Goal: Task Accomplishment & Management: Complete application form

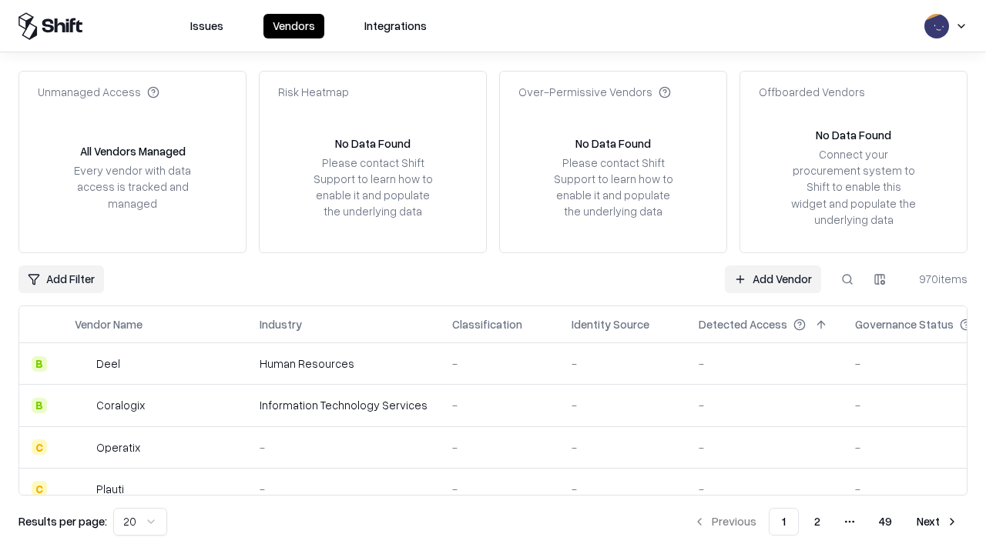
click at [772, 279] on link "Add Vendor" at bounding box center [773, 280] width 96 height 28
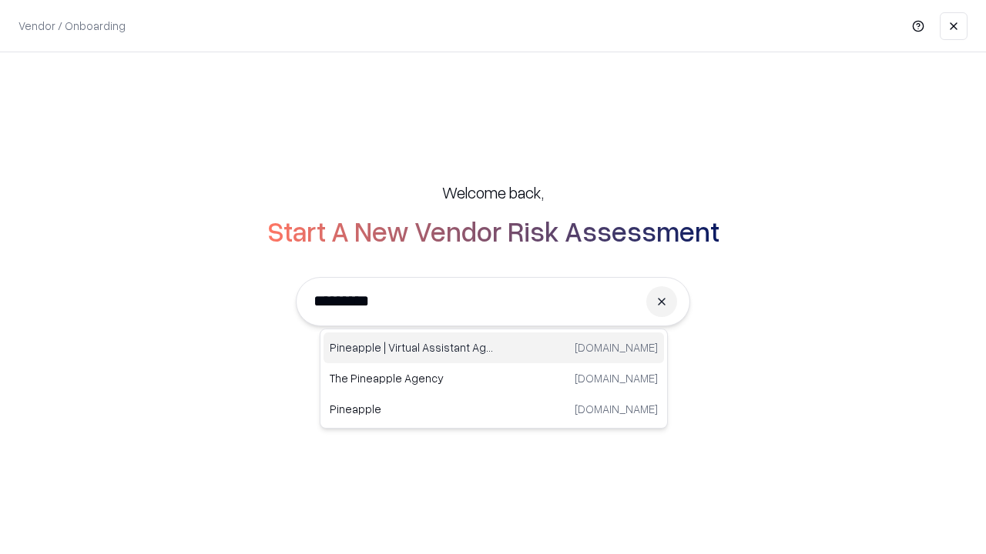
click at [494, 348] on div "Pineapple | Virtual Assistant Agency trypineapple.com" at bounding box center [493, 348] width 340 height 31
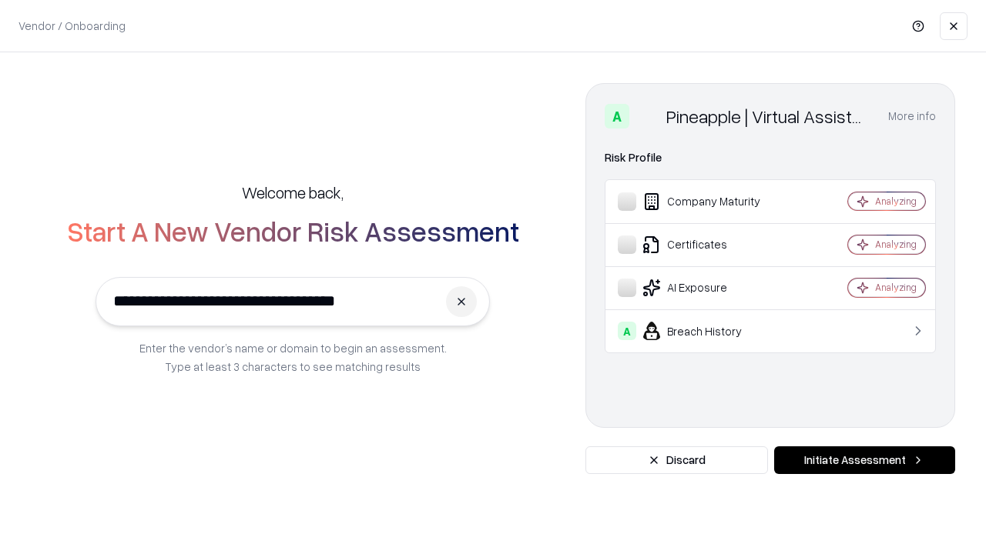
type input "**********"
click at [864, 460] on button "Initiate Assessment" at bounding box center [864, 461] width 181 height 28
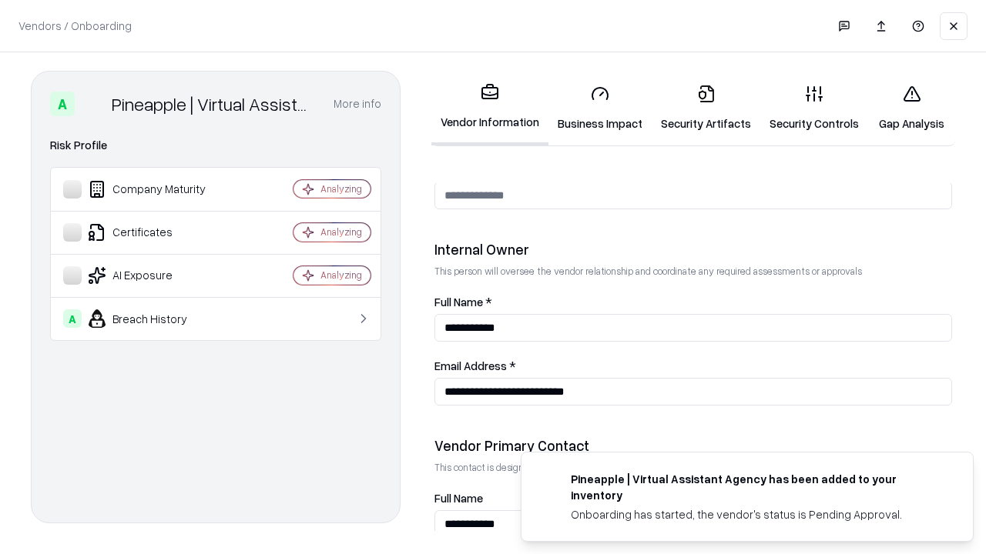
scroll to position [798, 0]
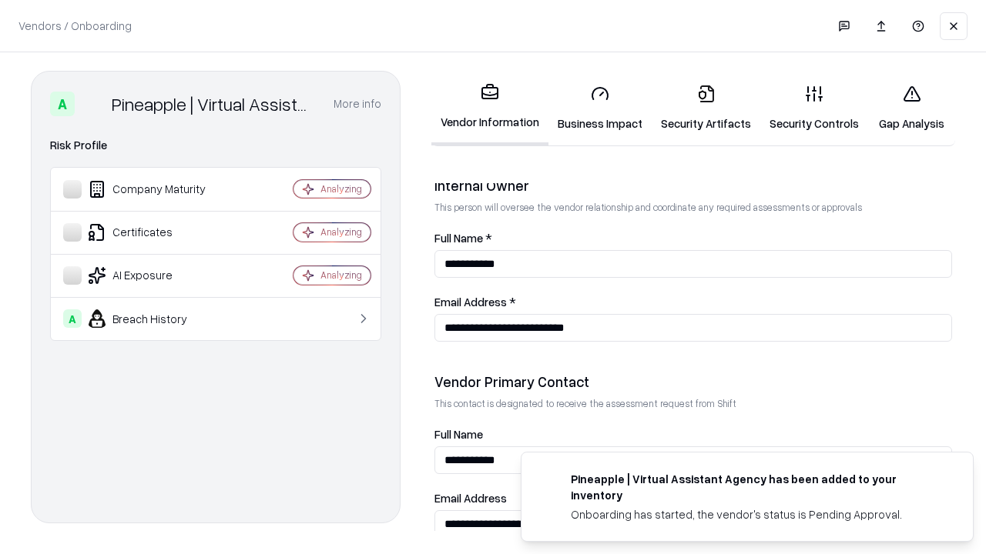
click at [600, 108] on link "Business Impact" at bounding box center [599, 108] width 103 height 72
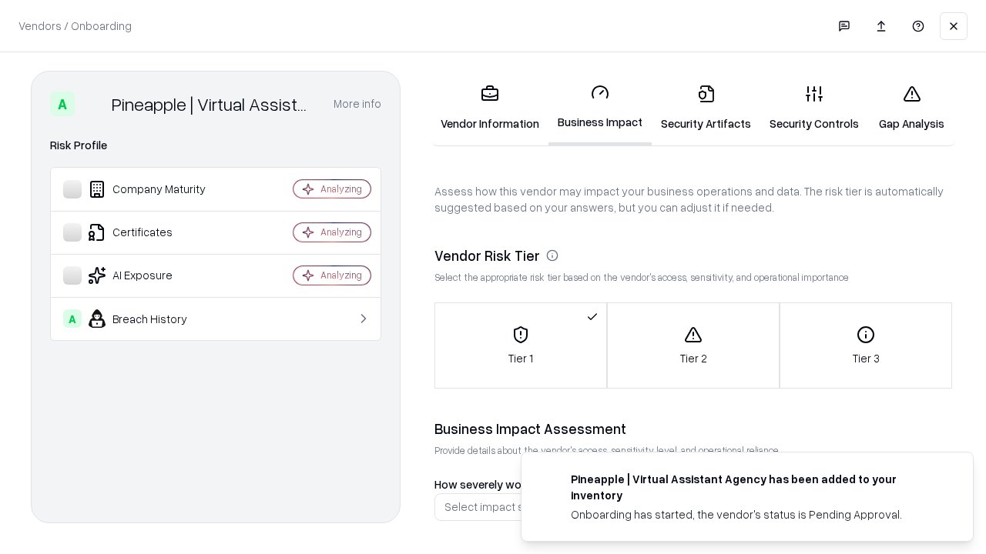
click at [705, 108] on link "Security Artifacts" at bounding box center [705, 108] width 109 height 72
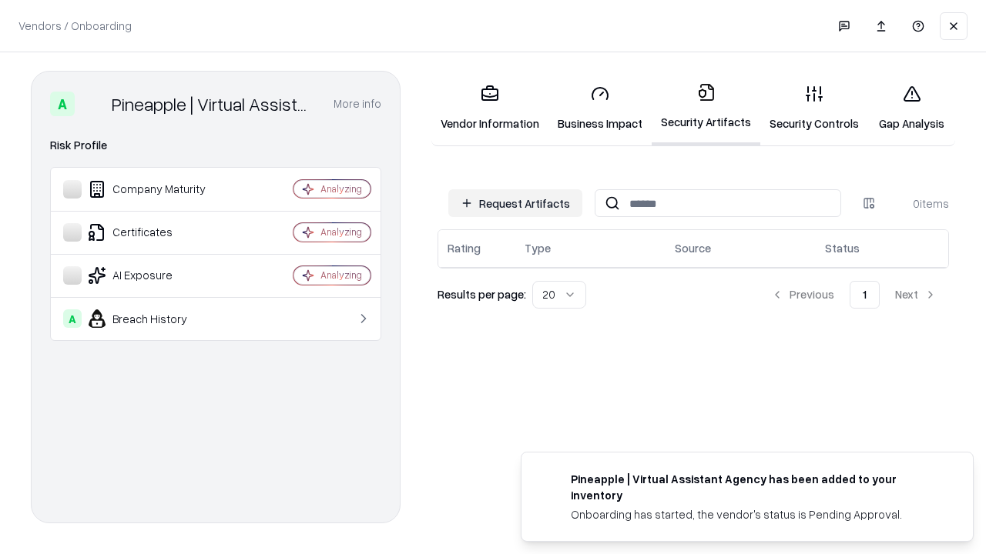
click at [515, 203] on button "Request Artifacts" at bounding box center [515, 203] width 134 height 28
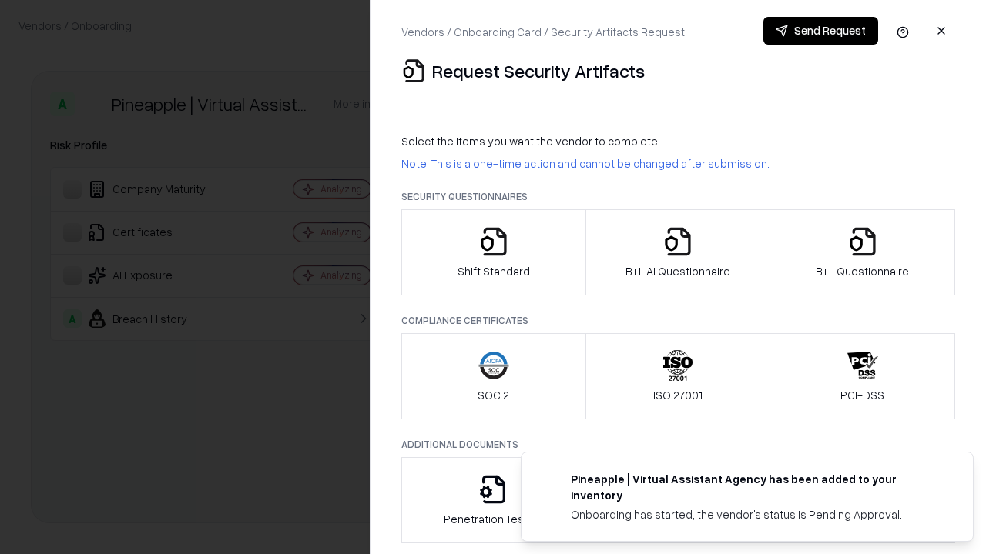
click at [493, 253] on icon "button" at bounding box center [493, 241] width 31 height 31
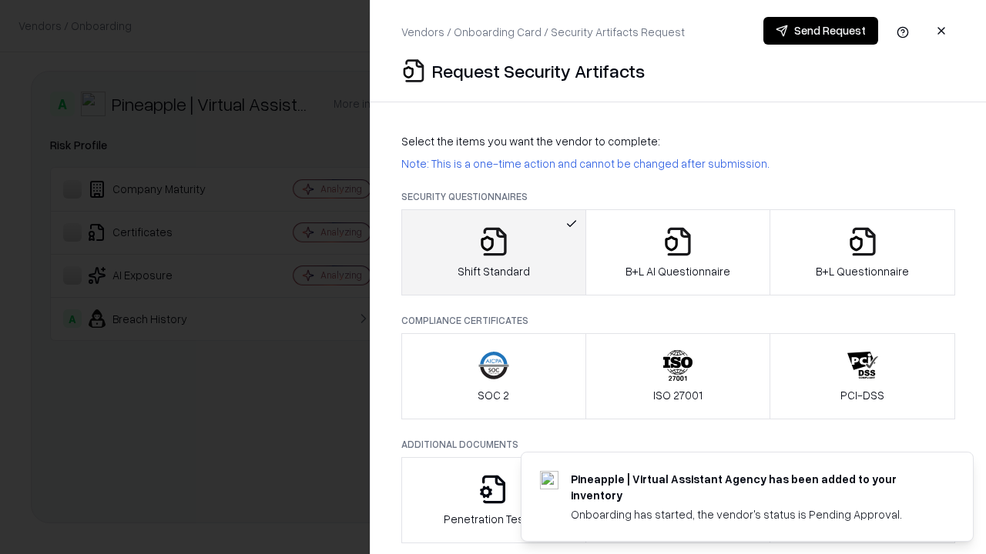
click at [820, 31] on button "Send Request" at bounding box center [820, 31] width 115 height 28
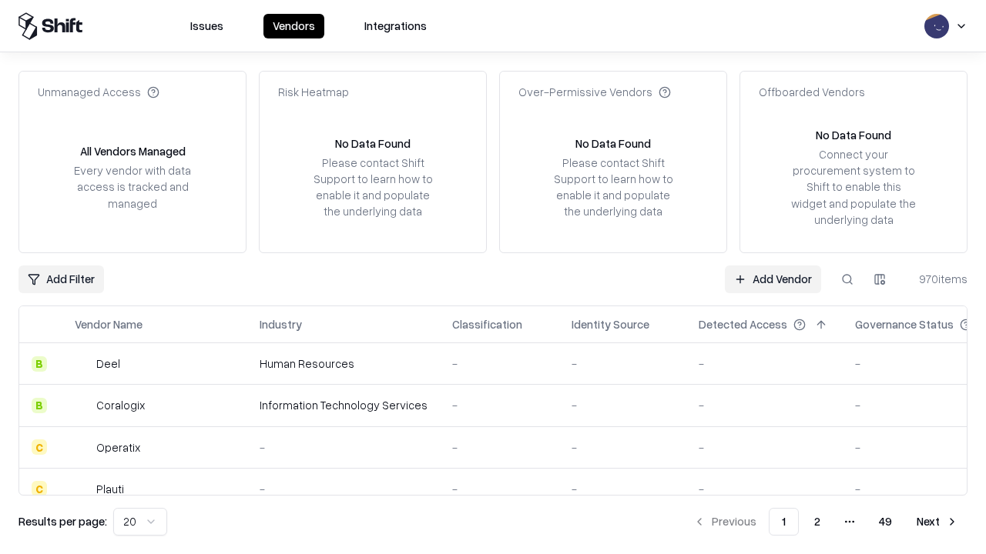
click at [847, 279] on button at bounding box center [847, 280] width 28 height 28
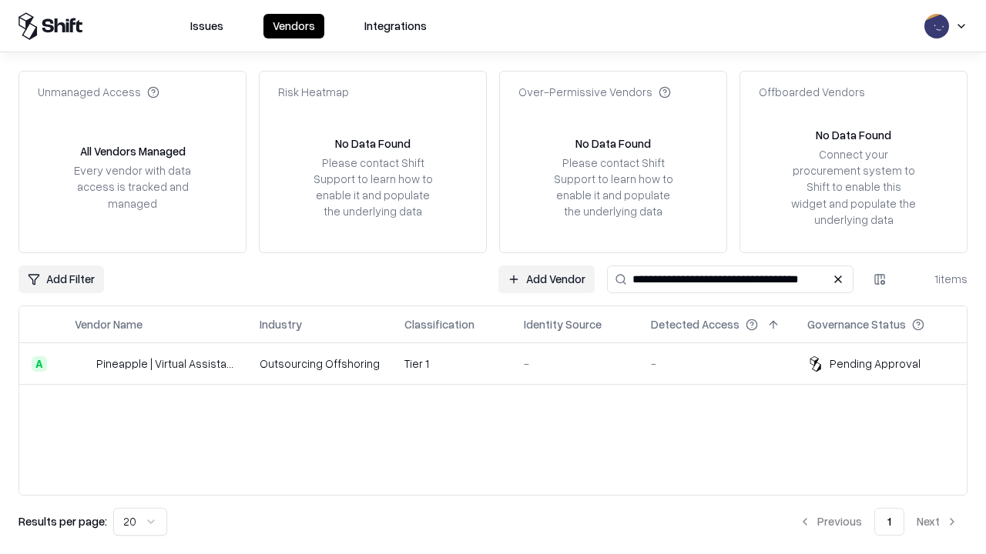
type input "**********"
click at [502, 363] on td "Tier 1" at bounding box center [451, 364] width 119 height 42
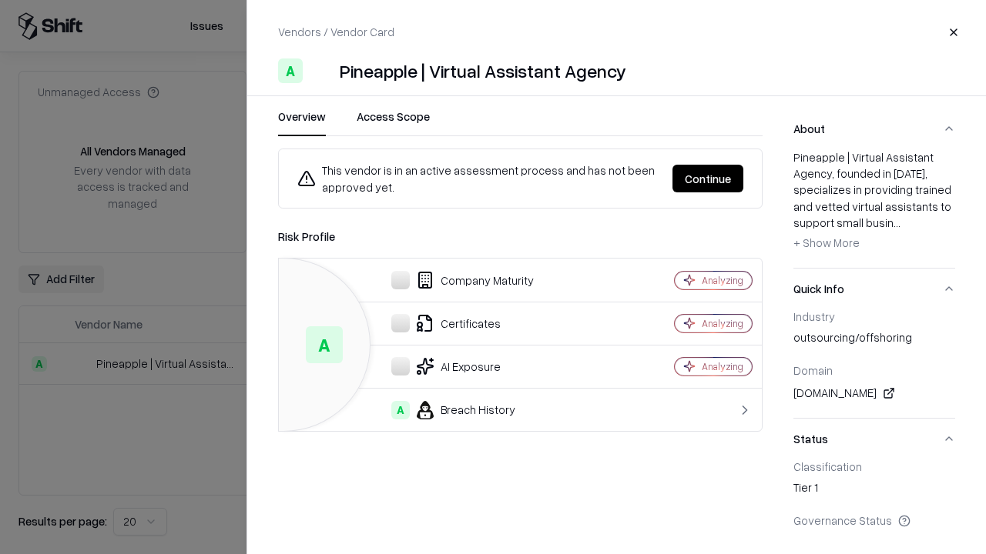
click at [708, 179] on button "Continue" at bounding box center [707, 179] width 71 height 28
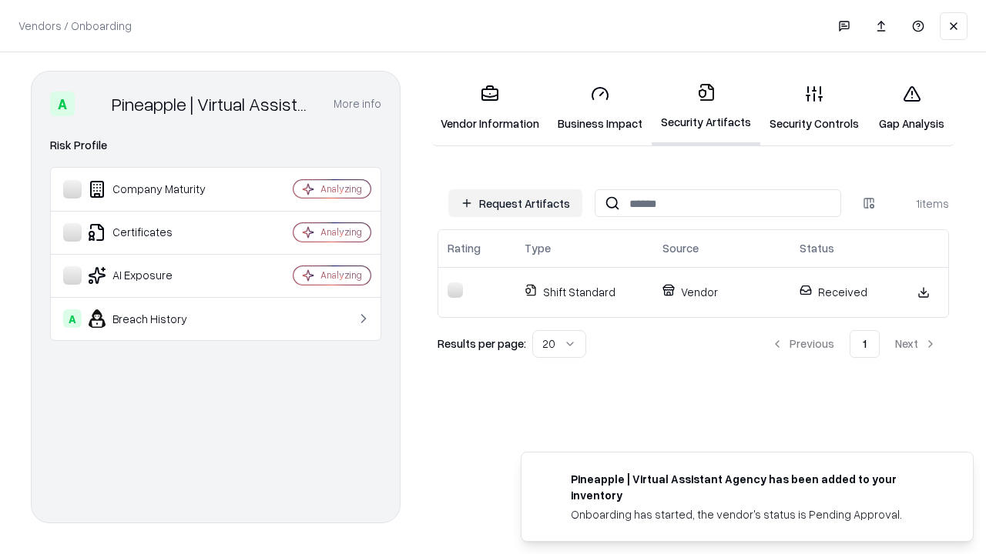
click at [814, 108] on link "Security Controls" at bounding box center [814, 108] width 108 height 72
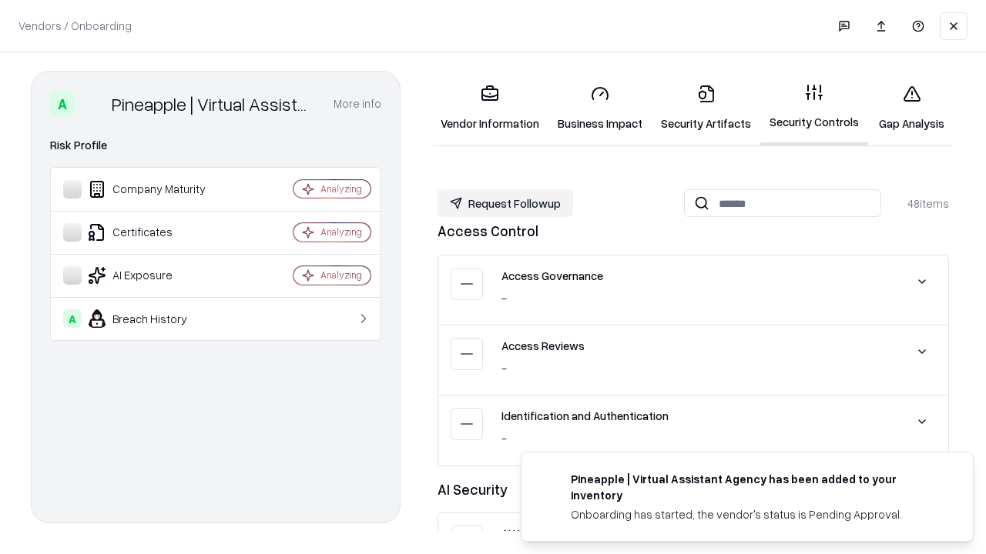
click at [505, 203] on button "Request Followup" at bounding box center [505, 203] width 136 height 28
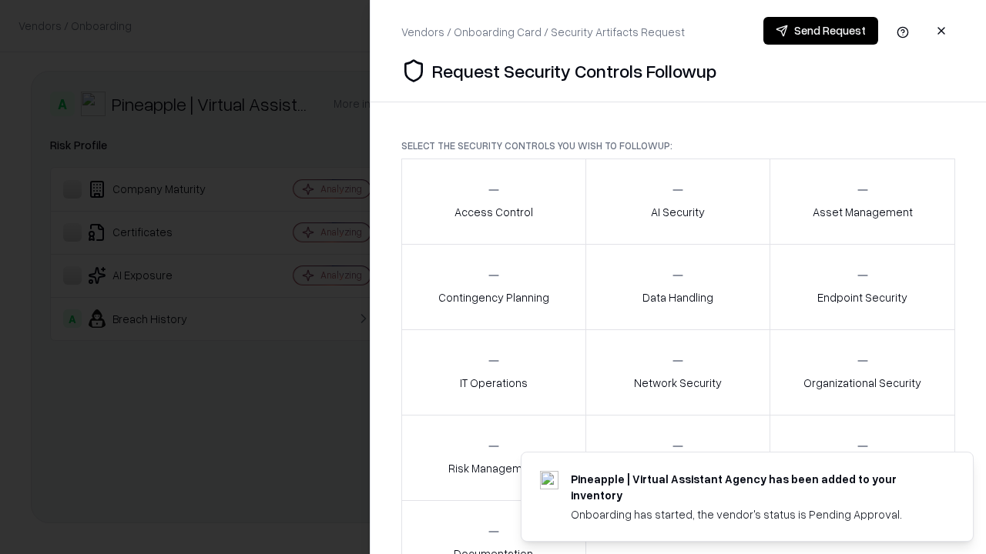
click at [493, 202] on div "Access Control" at bounding box center [493, 201] width 79 height 38
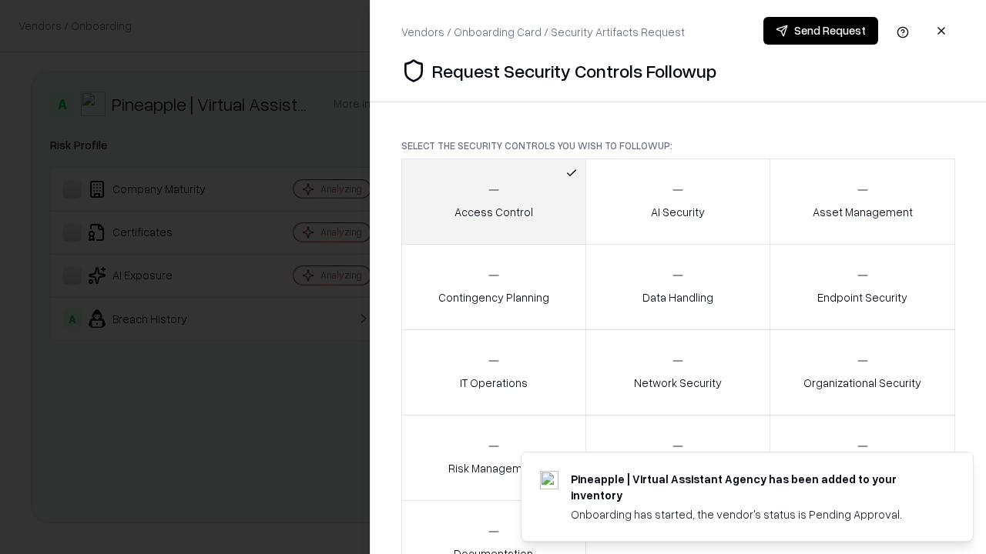
click at [820, 31] on button "Send Request" at bounding box center [820, 31] width 115 height 28
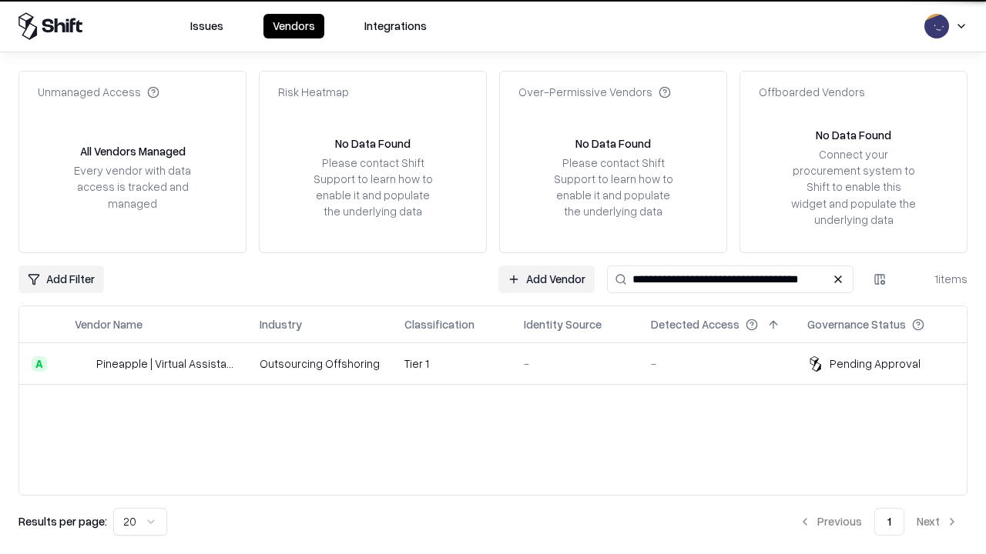
type input "**********"
click at [502, 363] on td "Tier 1" at bounding box center [451, 364] width 119 height 42
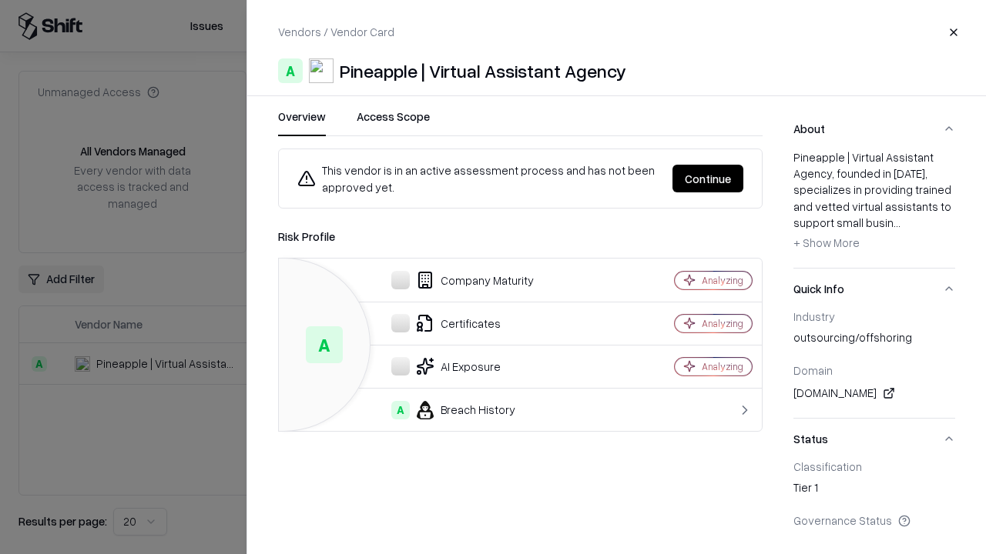
click at [708, 179] on button "Continue" at bounding box center [707, 179] width 71 height 28
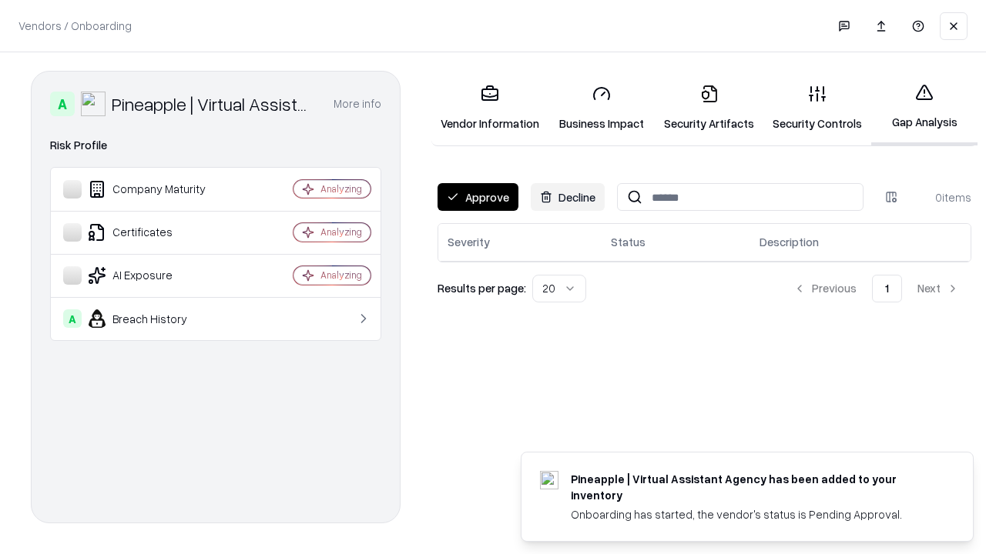
click at [477, 197] on button "Approve" at bounding box center [477, 197] width 81 height 28
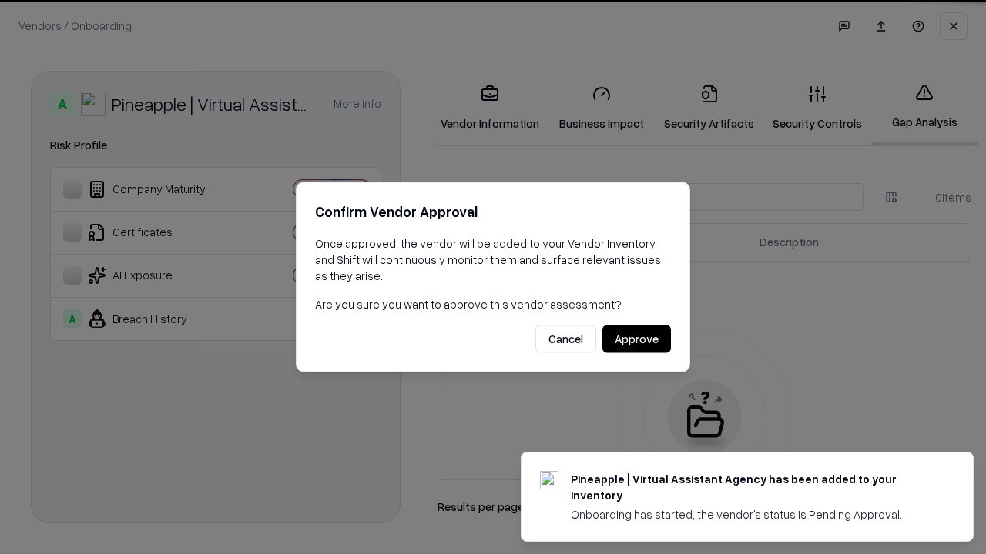
click at [636, 339] on button "Approve" at bounding box center [636, 340] width 69 height 28
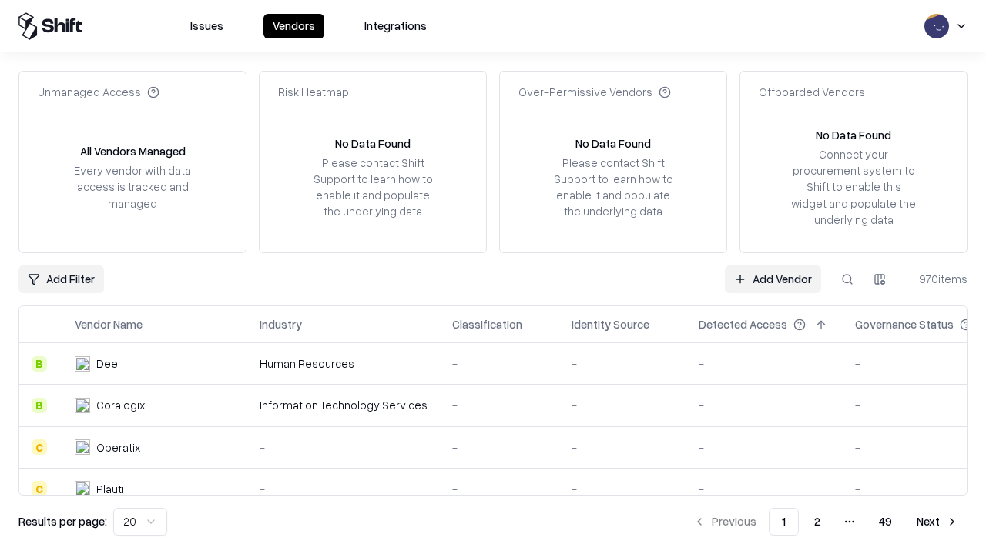
type input "**********"
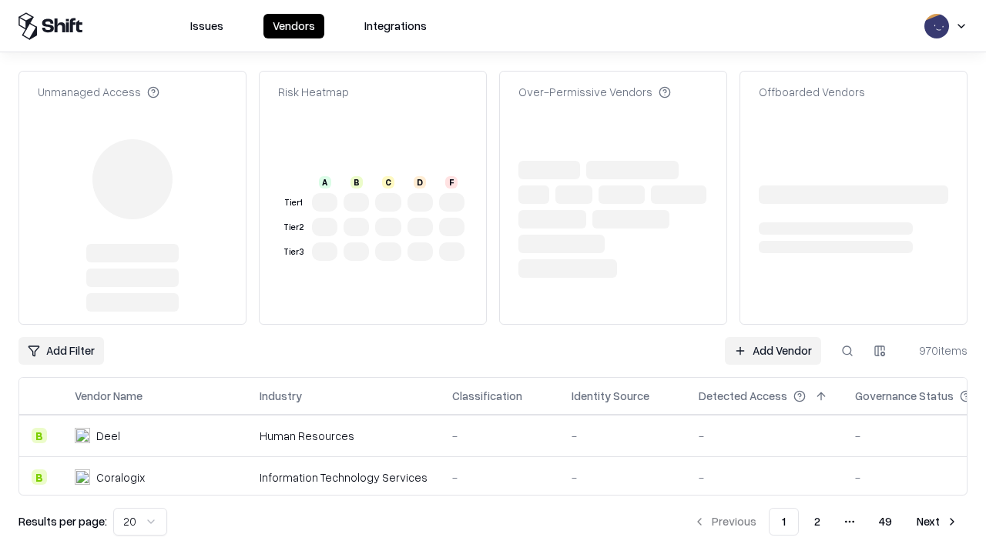
click at [772, 337] on link "Add Vendor" at bounding box center [773, 351] width 96 height 28
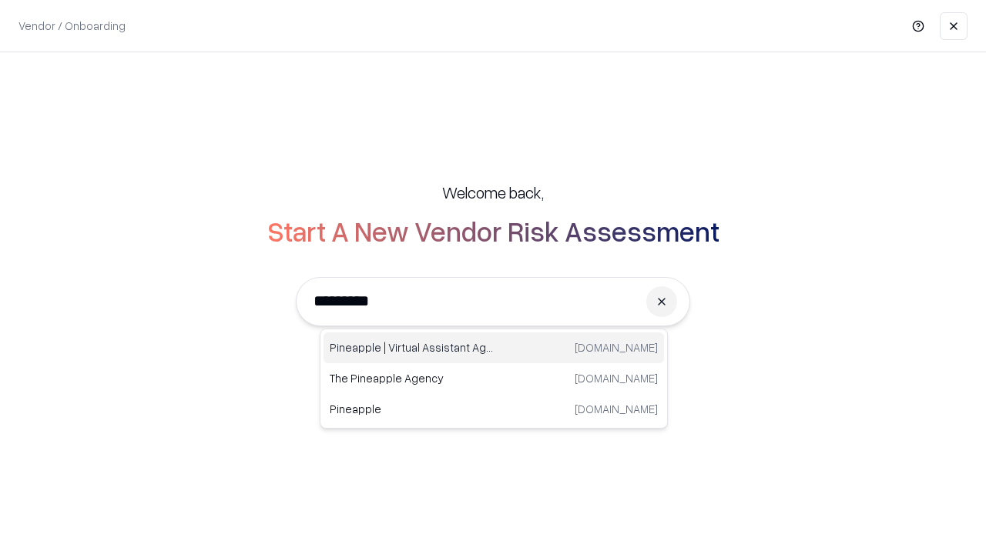
click at [494, 348] on div "Pineapple | Virtual Assistant Agency [DOMAIN_NAME]" at bounding box center [493, 348] width 340 height 31
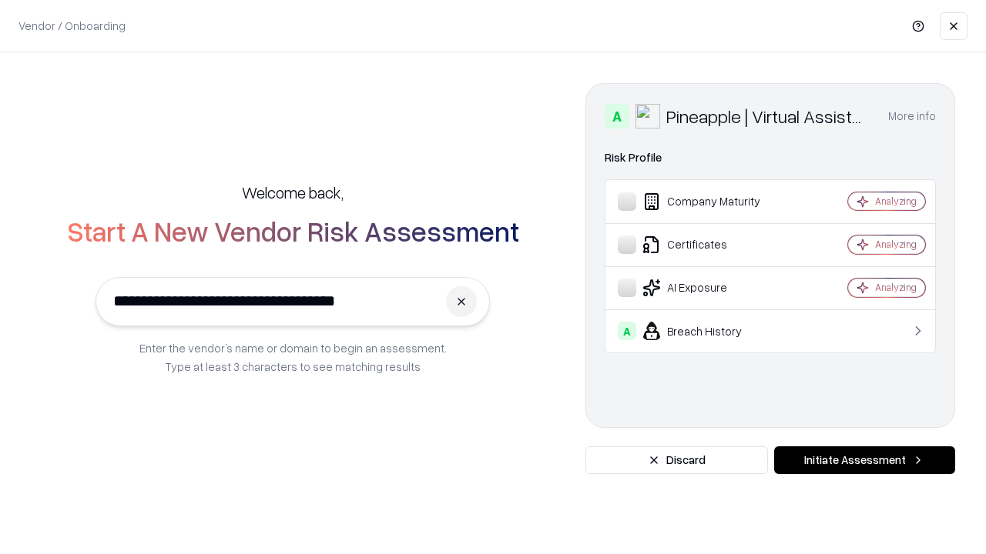
type input "**********"
click at [864, 460] on button "Initiate Assessment" at bounding box center [864, 461] width 181 height 28
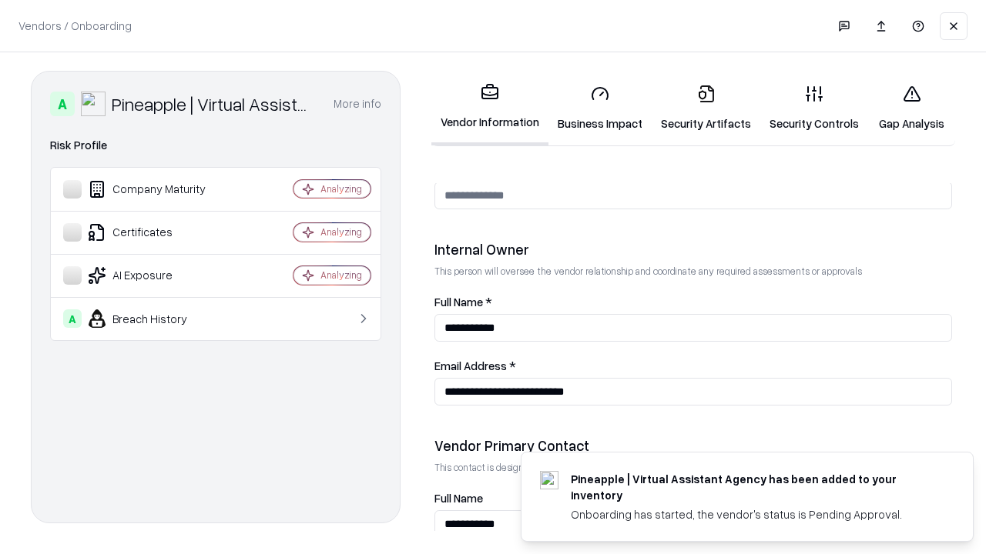
scroll to position [798, 0]
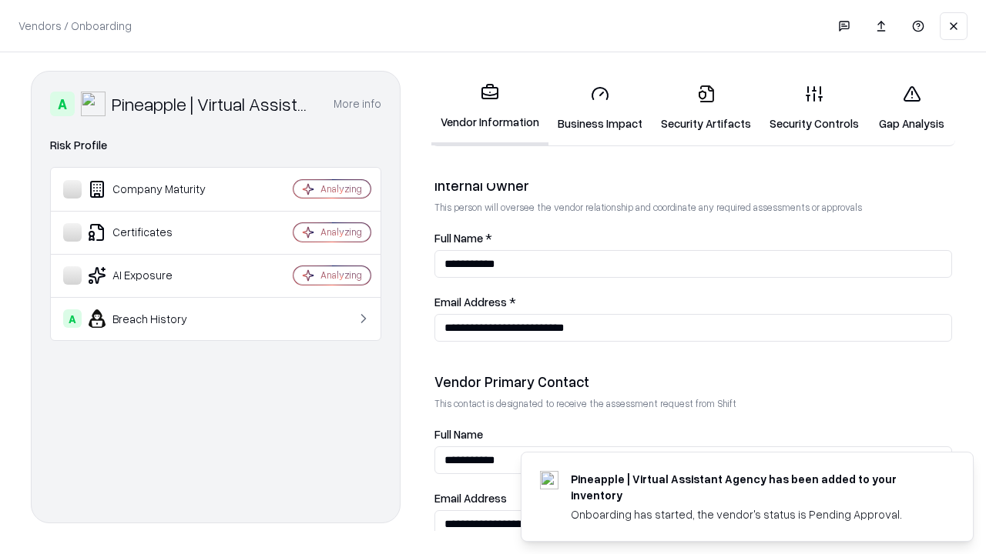
click at [911, 108] on link "Gap Analysis" at bounding box center [911, 108] width 87 height 72
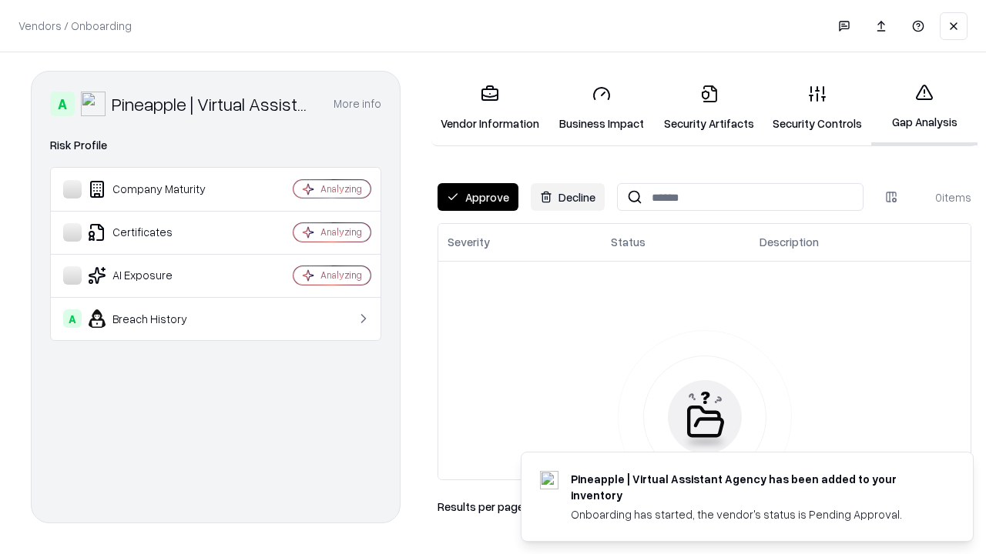
click at [477, 197] on button "Approve" at bounding box center [477, 197] width 81 height 28
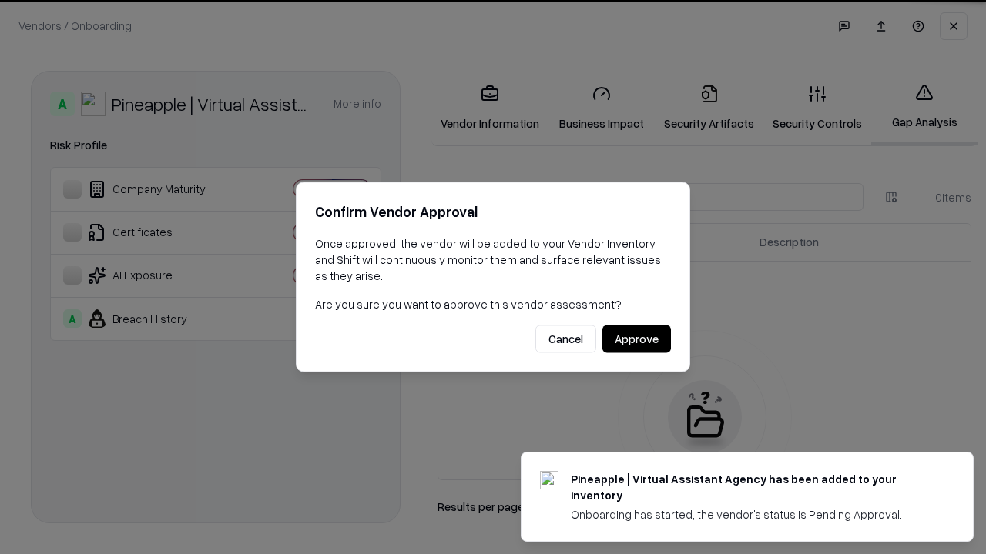
click at [636, 339] on button "Approve" at bounding box center [636, 340] width 69 height 28
